Goal: Task Accomplishment & Management: Complete application form

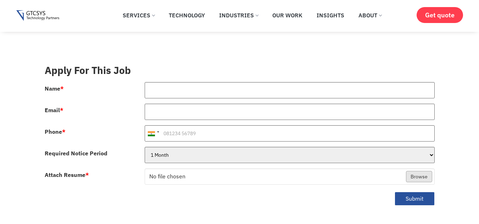
scroll to position [244, 0]
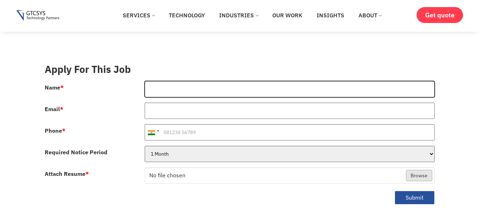
click at [164, 81] on input "Name *" at bounding box center [290, 89] width 290 height 16
type input "[PERSON_NAME]"
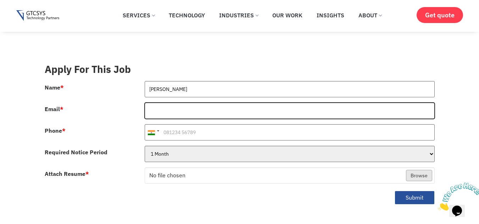
type input "[EMAIL_ADDRESS][DOMAIN_NAME]"
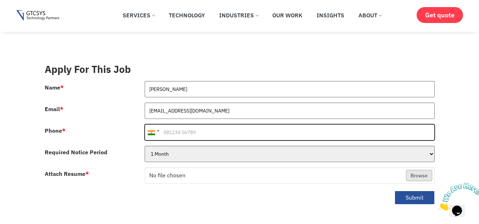
type input "[PHONE_NUMBER]"
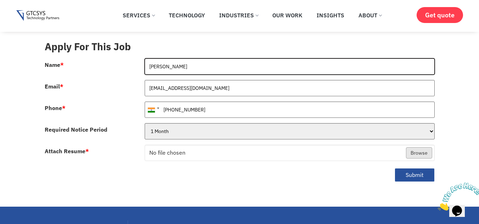
scroll to position [267, 0]
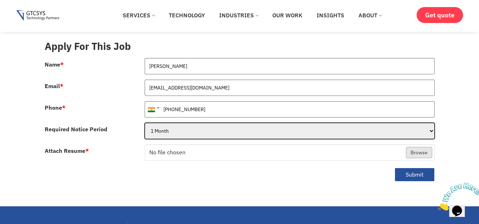
click at [186, 125] on select "1 Month 2 Months 3Months" at bounding box center [290, 131] width 290 height 16
click at [145, 123] on select "1 Month 2 Months 3Months" at bounding box center [290, 131] width 290 height 16
click at [188, 123] on select "1 Month 2 Months 3Months" at bounding box center [290, 131] width 290 height 16
select select "1 Month"
click at [145, 123] on select "1 Month 2 Months 3Months" at bounding box center [290, 131] width 290 height 16
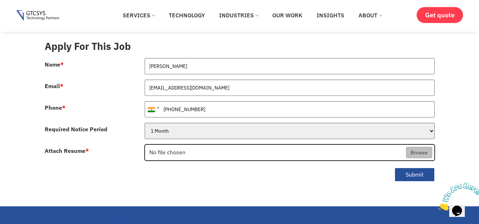
click at [426, 145] on input "Attach Resume *" at bounding box center [289, 153] width 289 height 16
type input "C:\fakepath\SourabhResume.pdf"
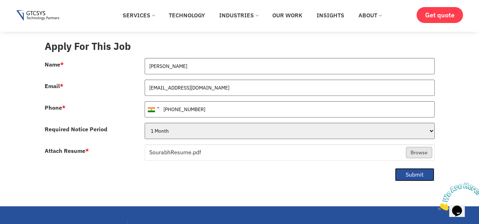
click at [407, 168] on button "Submit" at bounding box center [414, 175] width 40 height 14
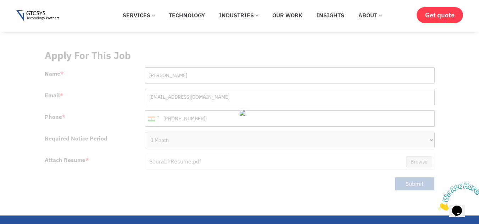
scroll to position [258, 0]
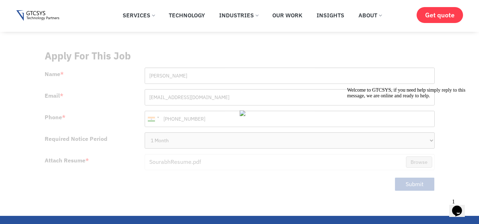
click at [459, 211] on icon "Chat widget" at bounding box center [457, 211] width 10 height 11
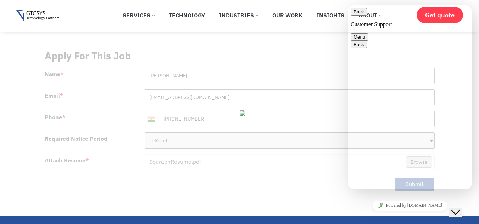
click at [361, 16] on button "Back" at bounding box center [358, 11] width 16 height 7
click at [462, 208] on button "Close Chat This icon closes the chat window." at bounding box center [455, 212] width 13 height 9
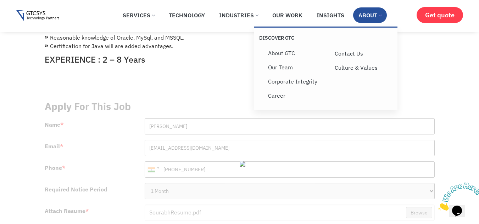
scroll to position [206, 0]
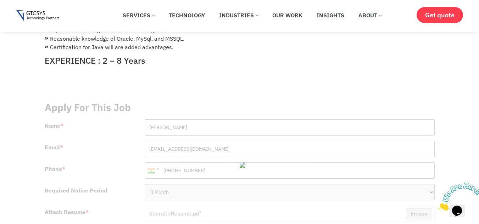
click at [259, 124] on div at bounding box center [240, 173] width 390 height 154
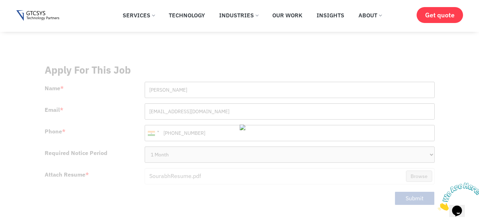
scroll to position [244, 0]
click at [412, 187] on div at bounding box center [240, 135] width 390 height 154
click at [242, 124] on img at bounding box center [254, 127] width 28 height 6
